Goal: Information Seeking & Learning: Learn about a topic

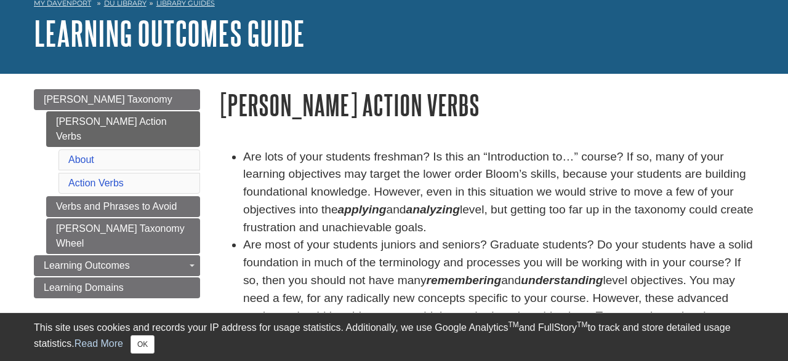
scroll to position [96, 0]
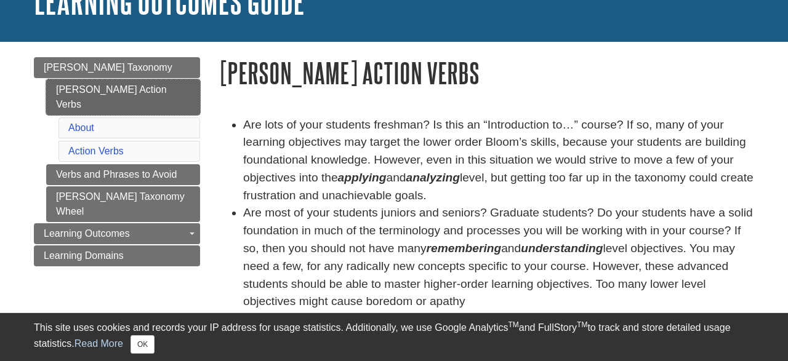
click at [109, 82] on link "[PERSON_NAME] Action Verbs" at bounding box center [123, 97] width 154 height 36
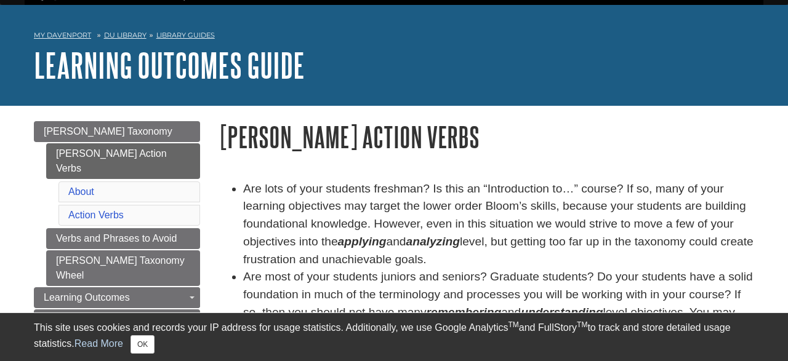
scroll to position [64, 0]
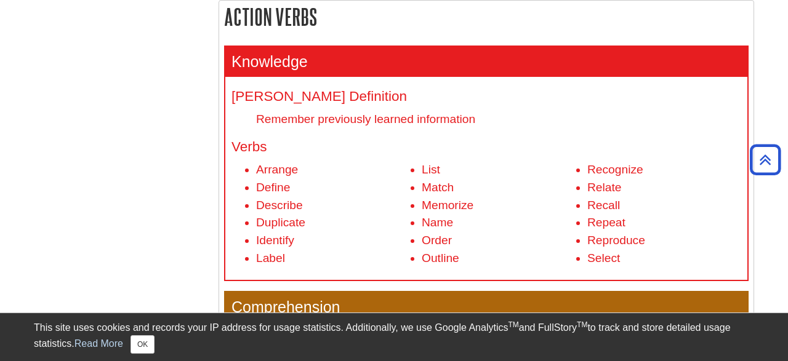
scroll to position [323, 0]
